Goal: Task Accomplishment & Management: Use online tool/utility

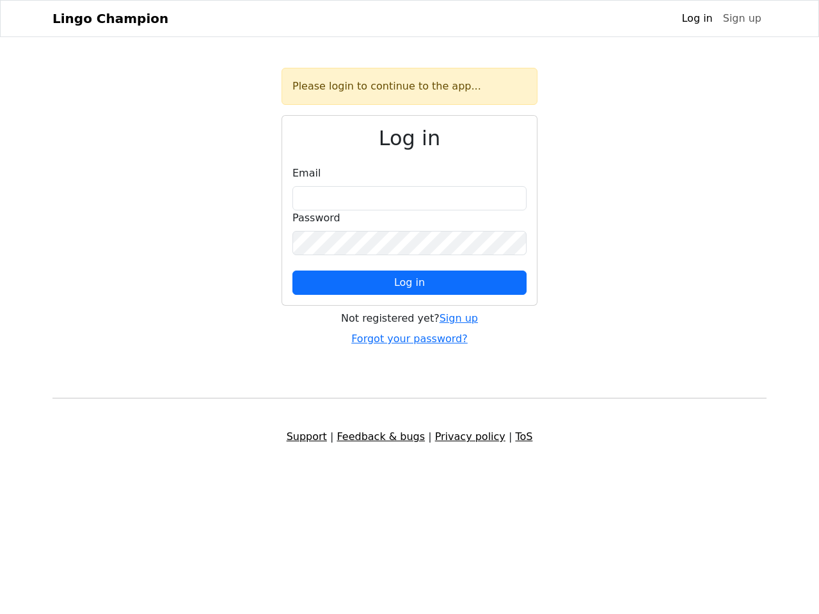
click at [409, 283] on span "Log in" at bounding box center [409, 282] width 31 height 12
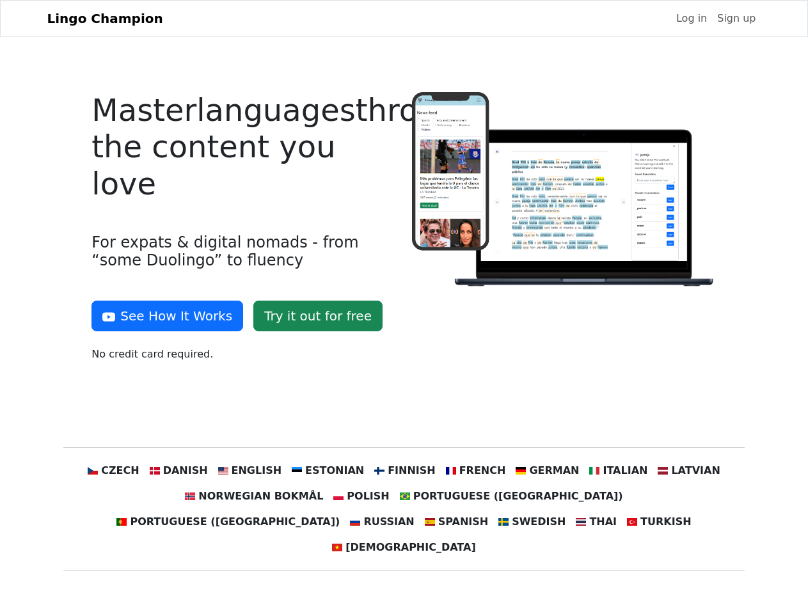
click at [404, 307] on div at bounding box center [564, 232] width 320 height 280
click at [162, 316] on button "See How It Works" at bounding box center [167, 316] width 152 height 31
